Goal: Task Accomplishment & Management: Manage account settings

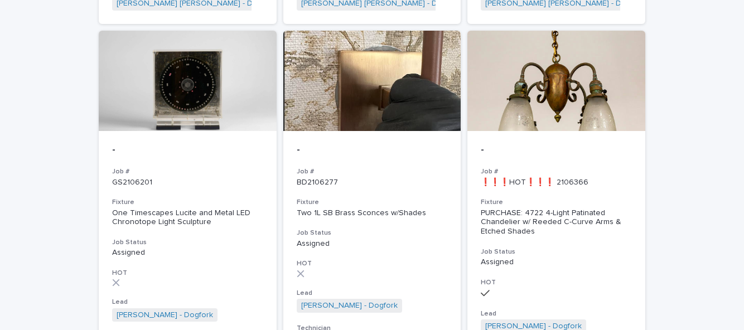
scroll to position [36, 0]
click at [424, 229] on h3 "Job Status" at bounding box center [372, 233] width 151 height 9
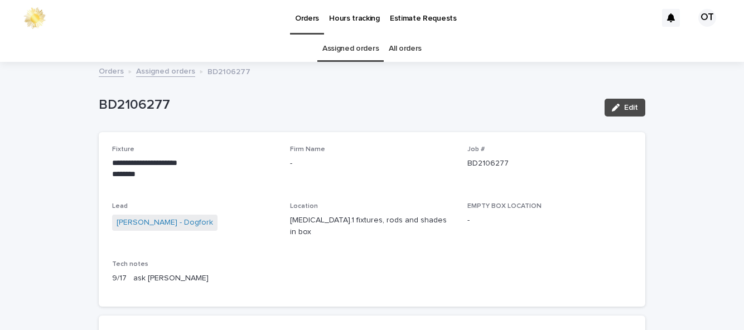
click at [636, 111] on button "Edit" at bounding box center [624, 108] width 41 height 18
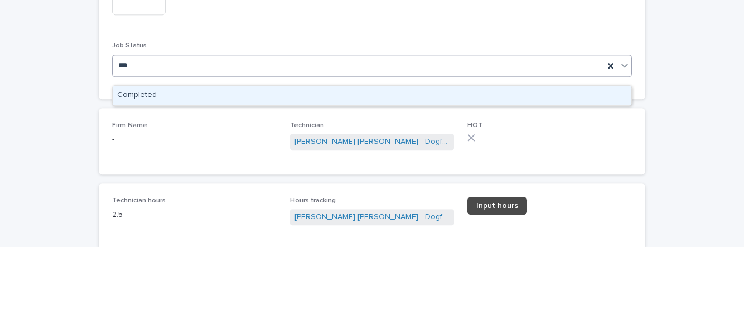
click at [493, 185] on div "Completed" at bounding box center [372, 179] width 518 height 20
type input "***"
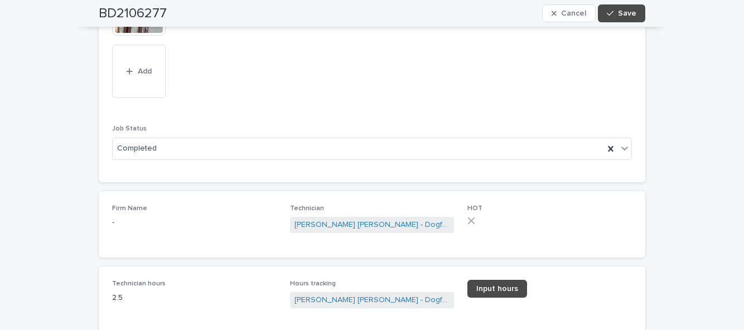
click at [633, 24] on div "BD2106277 Cancel Save" at bounding box center [372, 13] width 546 height 27
click at [631, 14] on span "Save" at bounding box center [627, 13] width 18 height 8
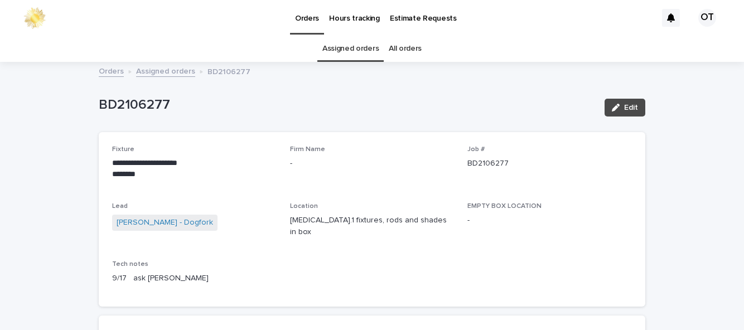
click at [370, 50] on link "Assigned orders" at bounding box center [350, 49] width 56 height 26
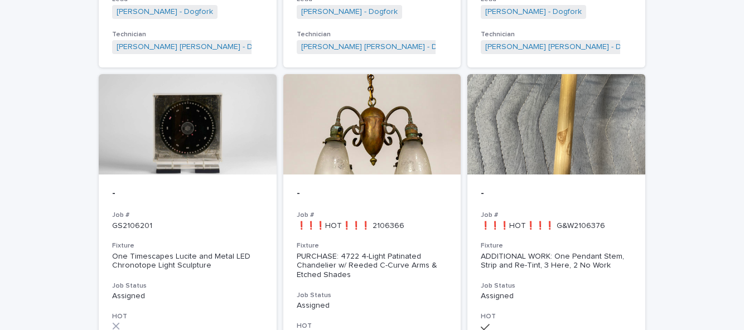
scroll to position [865, 0]
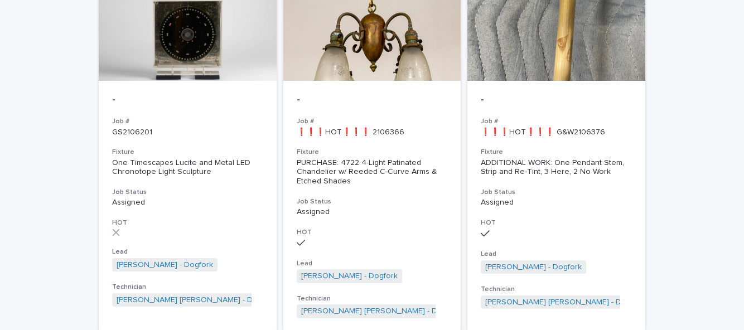
click at [594, 128] on p "❗❗❗HOT❗❗❗ G&W2106376" at bounding box center [556, 132] width 151 height 9
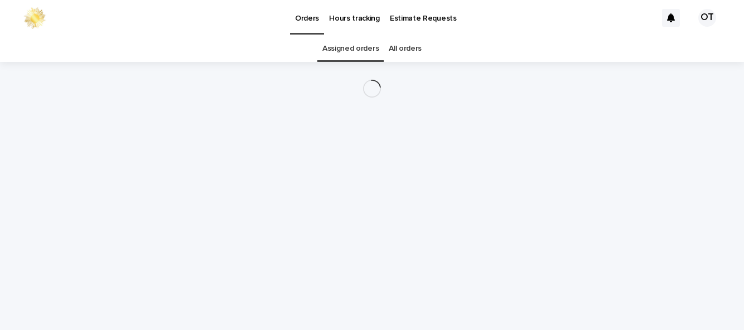
scroll to position [36, 0]
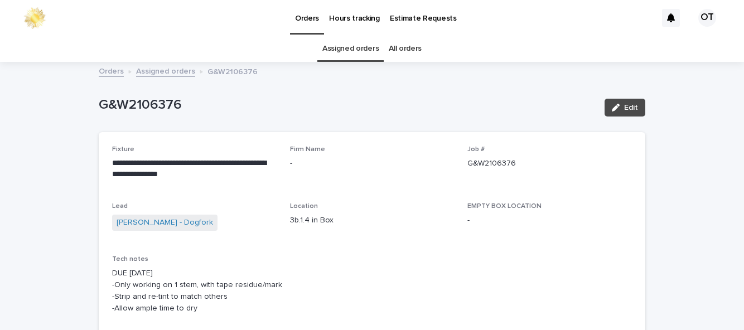
click at [350, 36] on link "Assigned orders" at bounding box center [350, 49] width 56 height 26
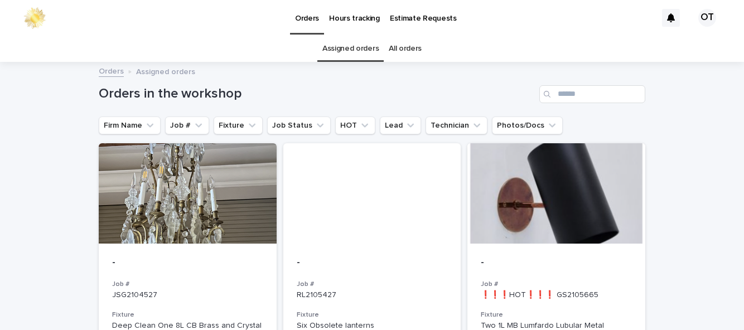
scroll to position [98, 0]
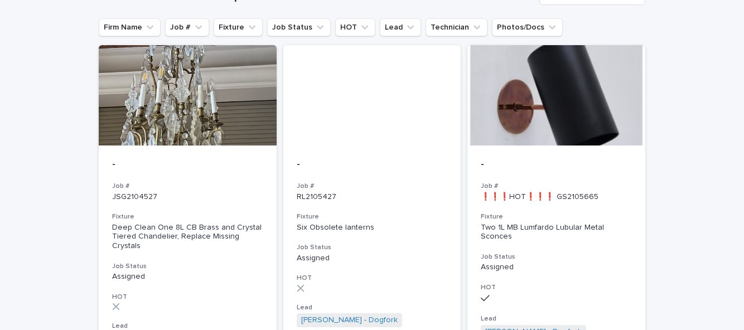
click at [571, 223] on div "Two 1L MB Lumfardo Lubular Metal Sconces" at bounding box center [556, 232] width 151 height 19
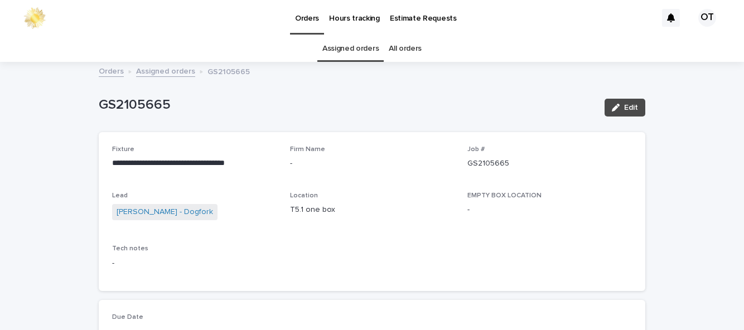
click at [370, 51] on link "Assigned orders" at bounding box center [350, 49] width 56 height 26
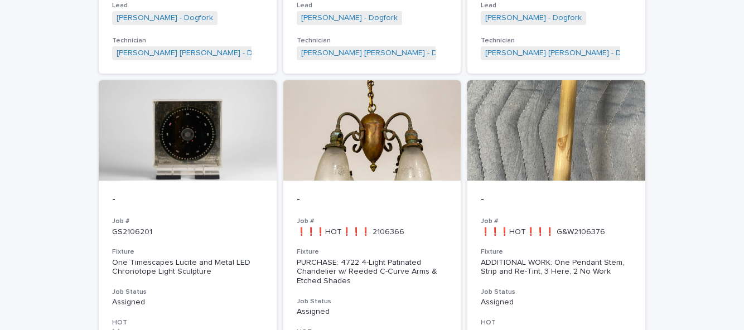
scroll to position [780, 0]
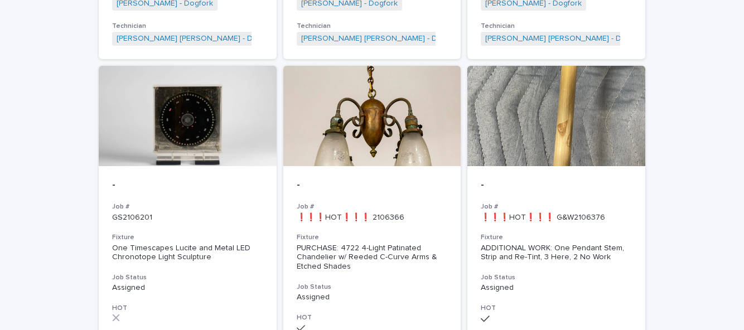
click at [595, 213] on p "❗❗❗HOT❗❗❗ G&W2106376" at bounding box center [556, 217] width 151 height 9
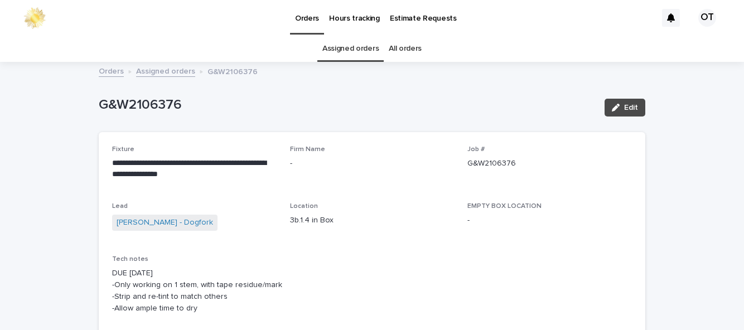
click at [361, 58] on link "Assigned orders" at bounding box center [350, 49] width 56 height 26
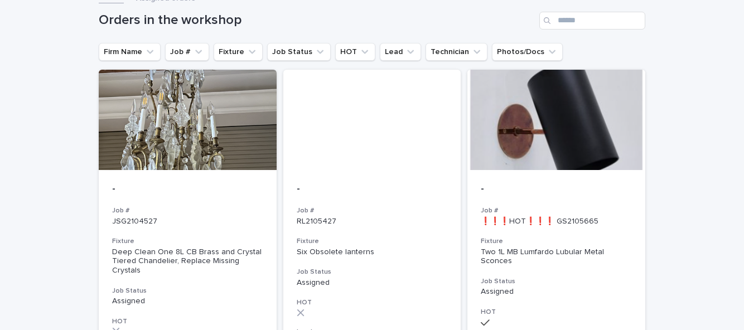
scroll to position [74, 0]
click at [596, 166] on div at bounding box center [556, 119] width 178 height 100
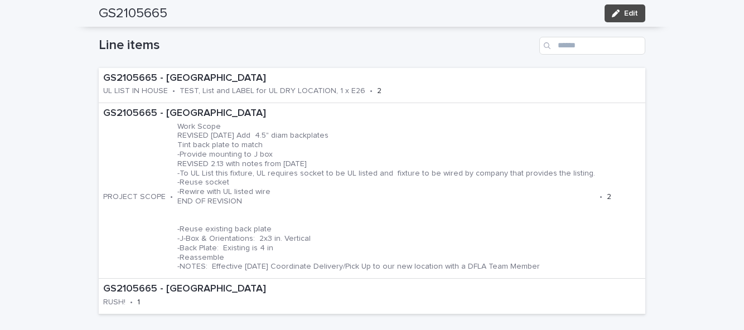
scroll to position [366, 0]
